Goal: Information Seeking & Learning: Learn about a topic

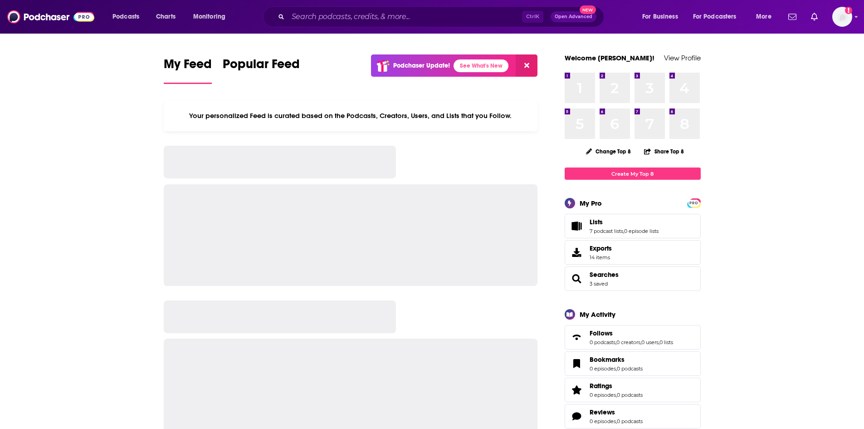
click at [313, 15] on input "Search podcasts, credits, & more..." at bounding box center [405, 17] width 234 height 15
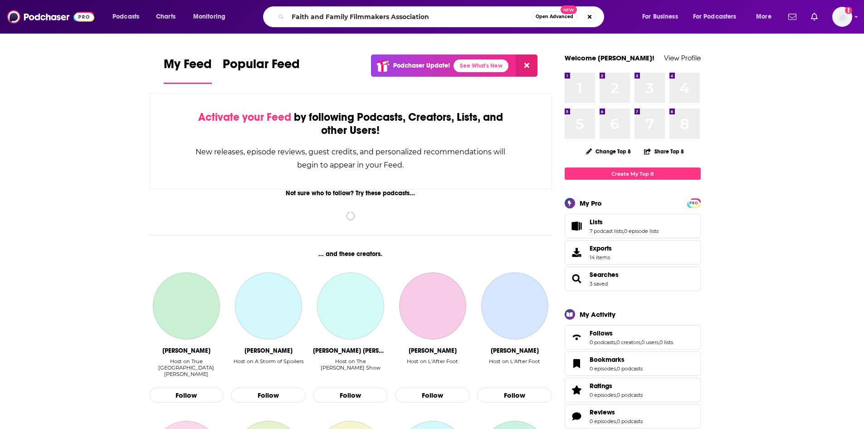
type input "Faith and Family Filmmakers Association"
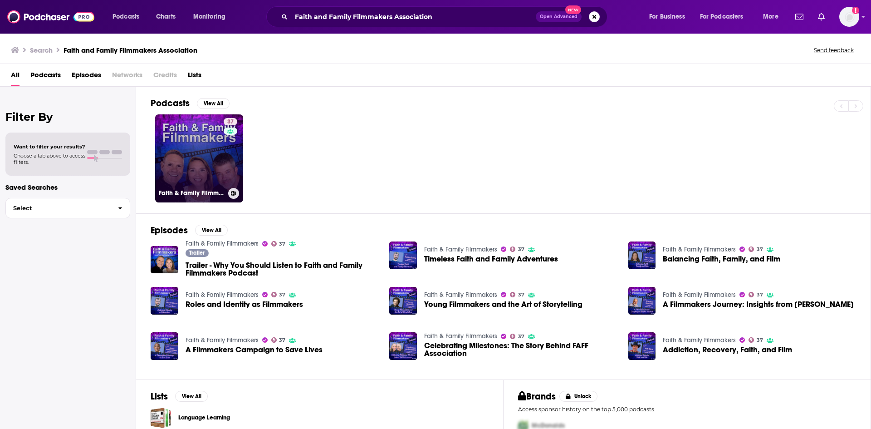
click at [206, 168] on link "37 Faith & Family Filmmakers" at bounding box center [199, 158] width 88 height 88
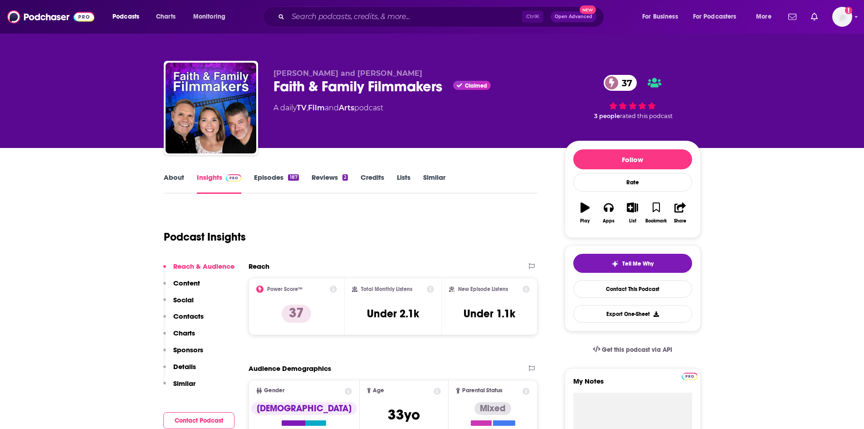
click at [178, 178] on link "About" at bounding box center [174, 183] width 20 height 21
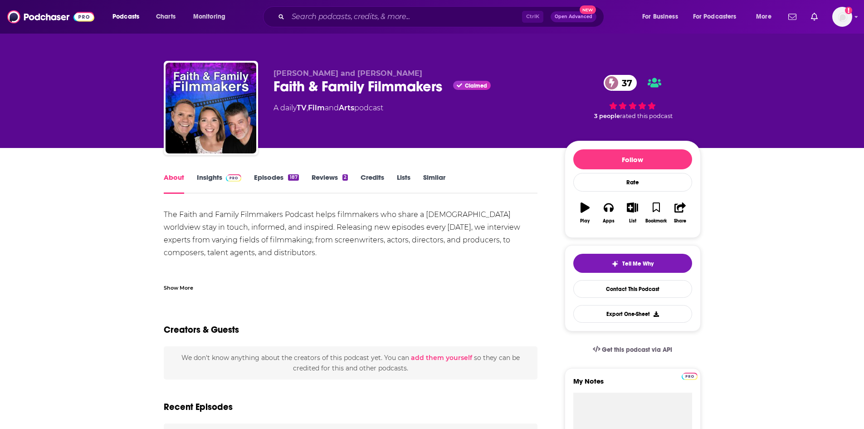
click at [178, 286] on div "Show More" at bounding box center [178, 287] width 29 height 9
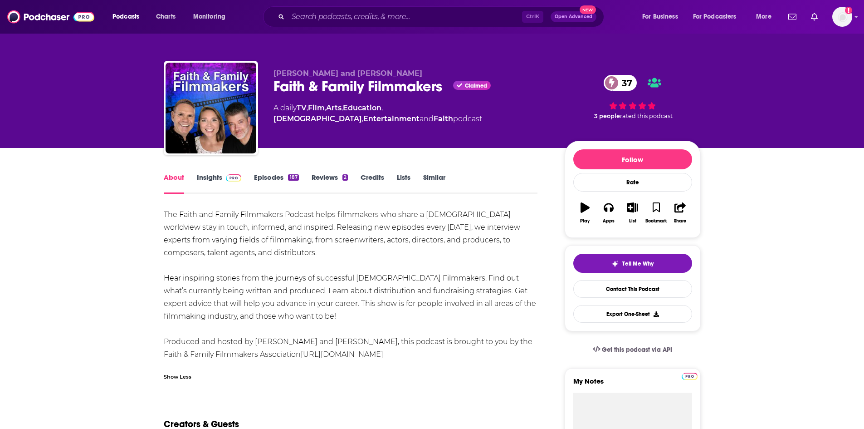
drag, startPoint x: 160, startPoint y: 211, endPoint x: 398, endPoint y: 354, distance: 277.5
copy div "The Faith and Family Filmmakers Podcast helps filmmakers who share a [DEMOGRAPH…"
click at [608, 213] on button "Apps" at bounding box center [609, 212] width 24 height 33
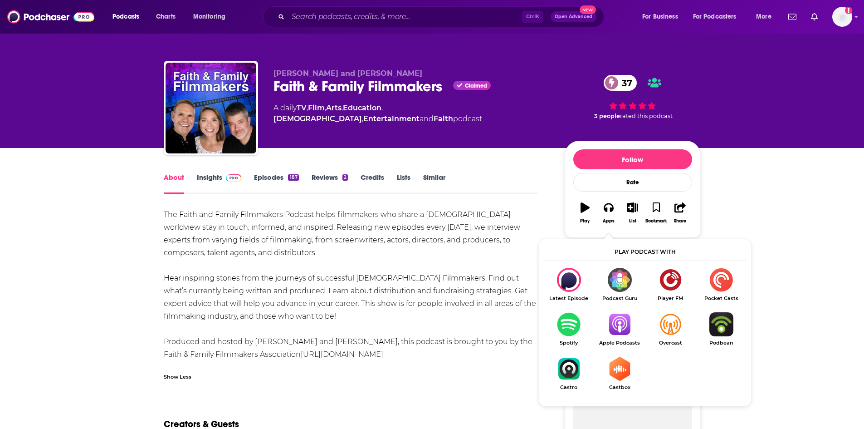
click at [612, 325] on img "Show Listen On dropdown" at bounding box center [619, 324] width 51 height 24
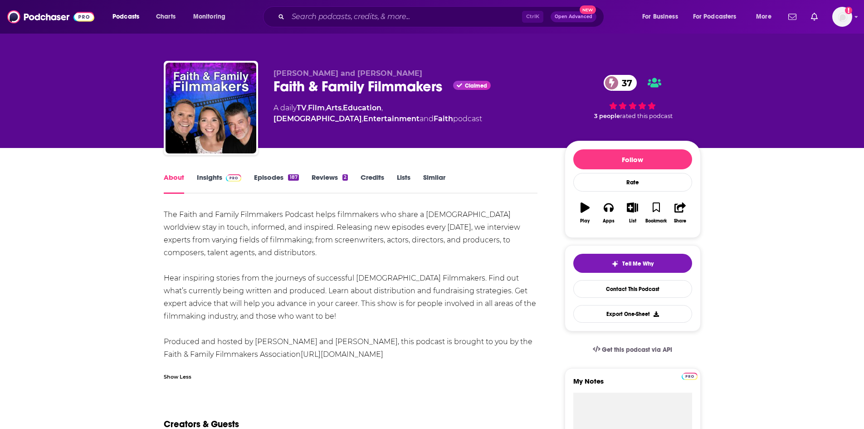
click at [209, 175] on link "Insights" at bounding box center [219, 183] width 45 height 21
